Goal: Navigation & Orientation: Understand site structure

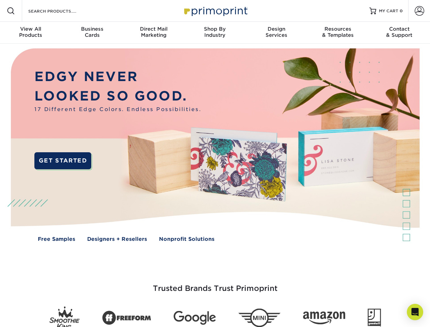
click at [215, 163] on img at bounding box center [214, 150] width 425 height 213
click at [11, 11] on span at bounding box center [11, 11] width 8 height 8
click at [419, 11] on span at bounding box center [420, 11] width 10 height 10
click at [31, 33] on div "View All Products" at bounding box center [30, 32] width 61 height 12
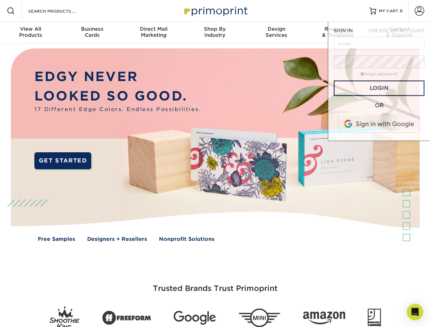
click at [92, 33] on div "Business Cards" at bounding box center [91, 32] width 61 height 12
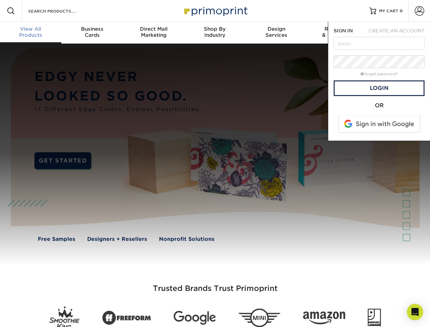
click at [154, 33] on div "Direct Mail Marketing" at bounding box center [153, 32] width 61 height 12
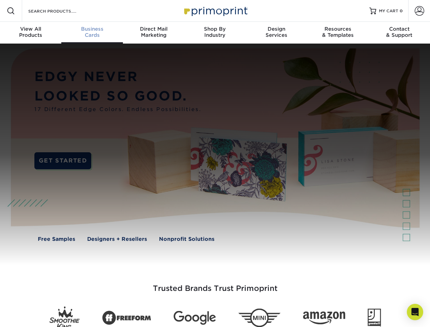
click at [215, 33] on div "Shop By Industry" at bounding box center [214, 32] width 61 height 12
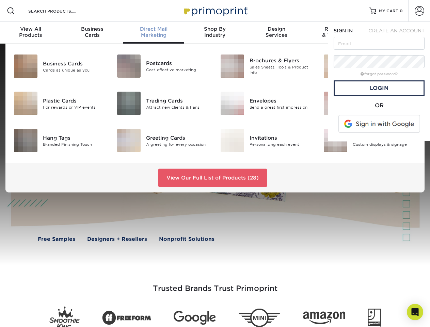
click at [276, 33] on div "Design Services" at bounding box center [276, 32] width 61 height 12
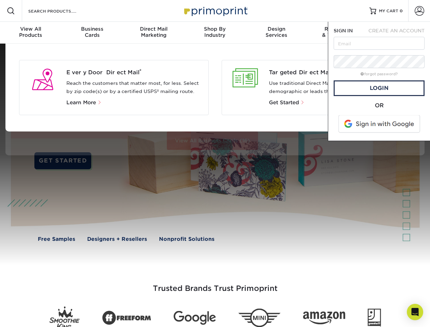
click at [338, 33] on span "SIGN IN" at bounding box center [343, 30] width 19 height 5
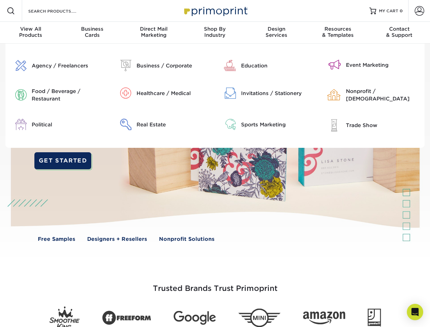
click at [399, 33] on div "Contact & Support" at bounding box center [399, 32] width 61 height 12
